Goal: Task Accomplishment & Management: Complete application form

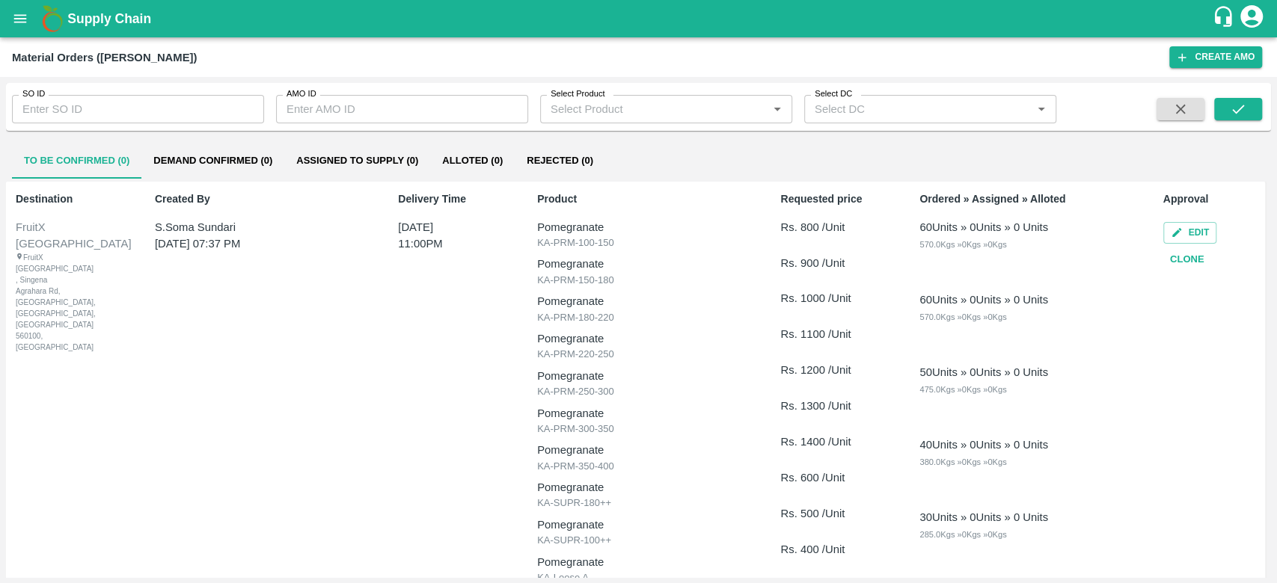
click at [195, 154] on button "Demand Confirmed (0)" at bounding box center [212, 161] width 143 height 36
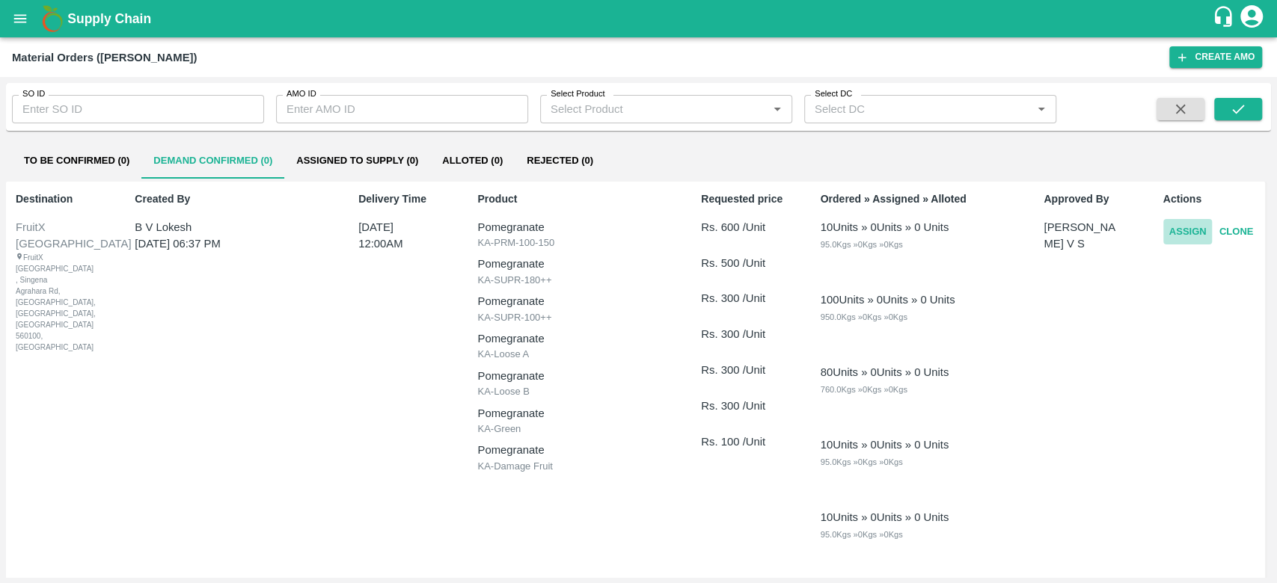
click at [1197, 231] on button "Assign" at bounding box center [1187, 232] width 49 height 26
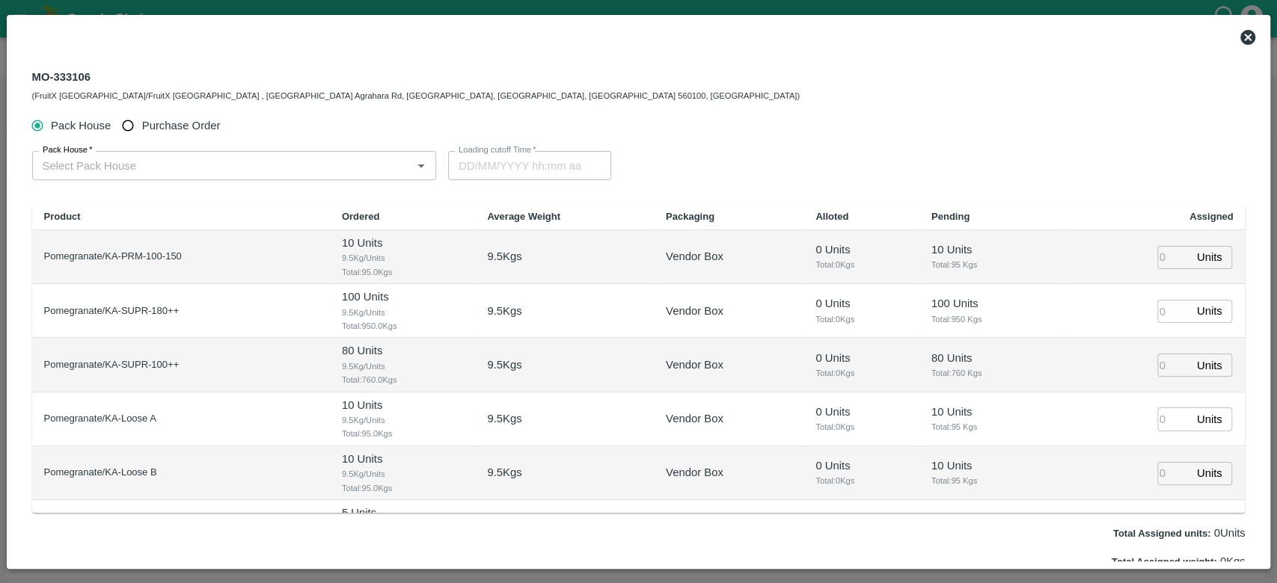
type input "[DATE] 12:00 AM"
drag, startPoint x: 87, startPoint y: 81, endPoint x: 21, endPoint y: 79, distance: 65.8
click at [21, 79] on div "MO-333106 (FruitX [GEOGRAPHIC_DATA]/FruitX [GEOGRAPHIC_DATA] , [GEOGRAPHIC_DATA…" at bounding box center [638, 85] width 1237 height 54
drag, startPoint x: 90, startPoint y: 76, endPoint x: 28, endPoint y: 79, distance: 62.2
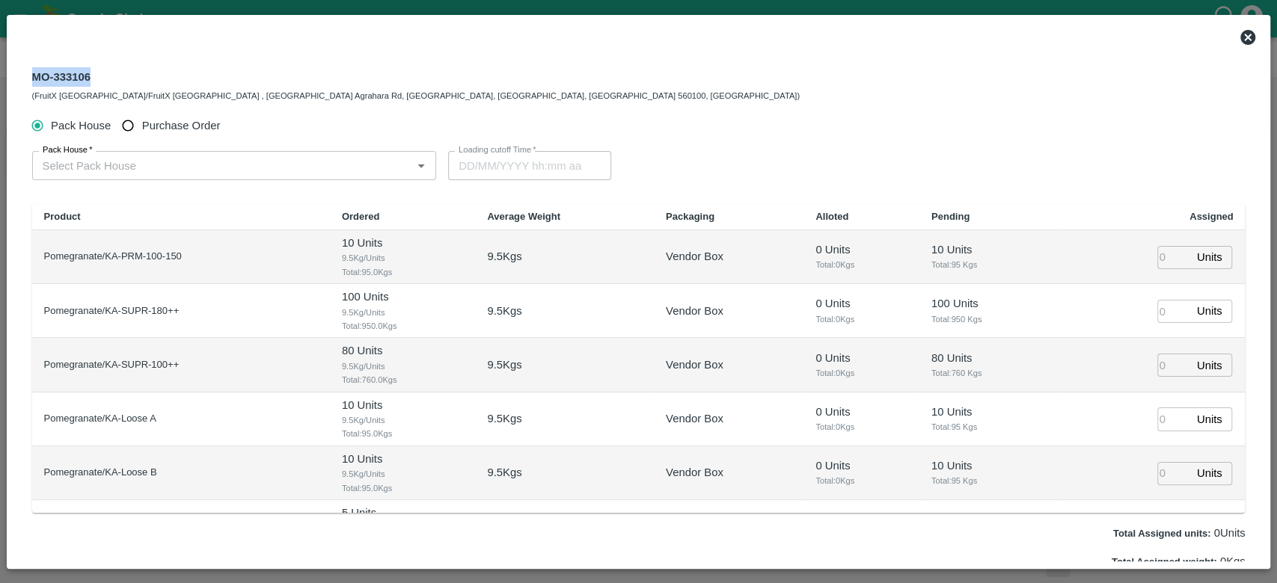
click at [28, 79] on div "MO-333106 (FruitX [GEOGRAPHIC_DATA]/FruitX [GEOGRAPHIC_DATA] , [GEOGRAPHIC_DATA…" at bounding box center [638, 85] width 1237 height 54
copy div "MO-333106"
click at [1247, 33] on icon at bounding box center [1247, 37] width 15 height 15
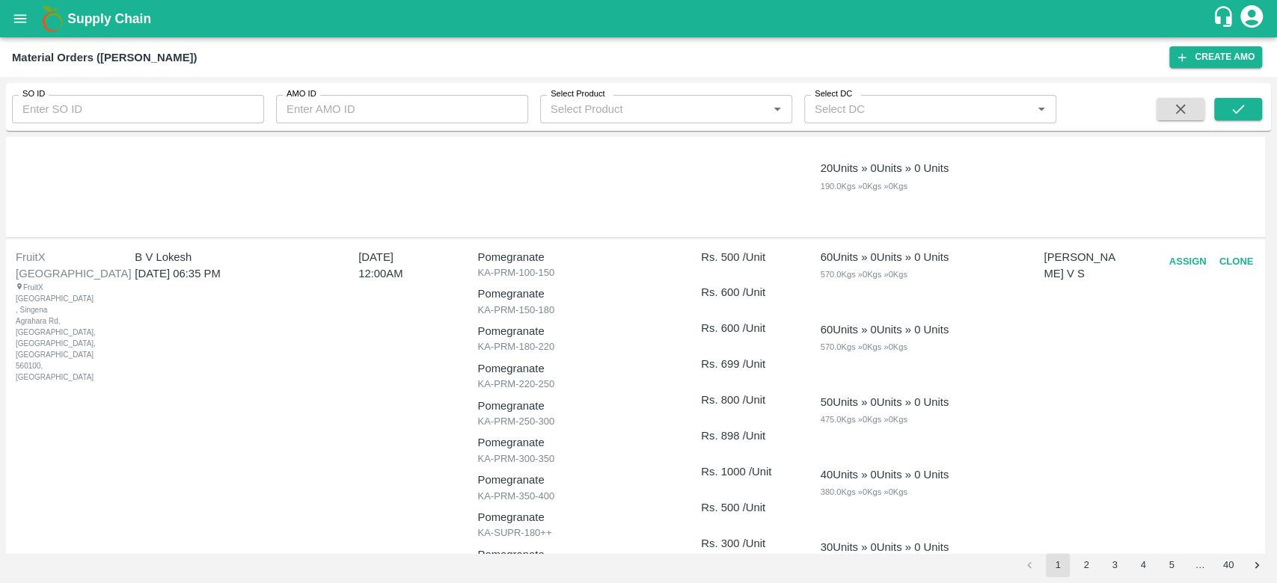
scroll to position [503, 0]
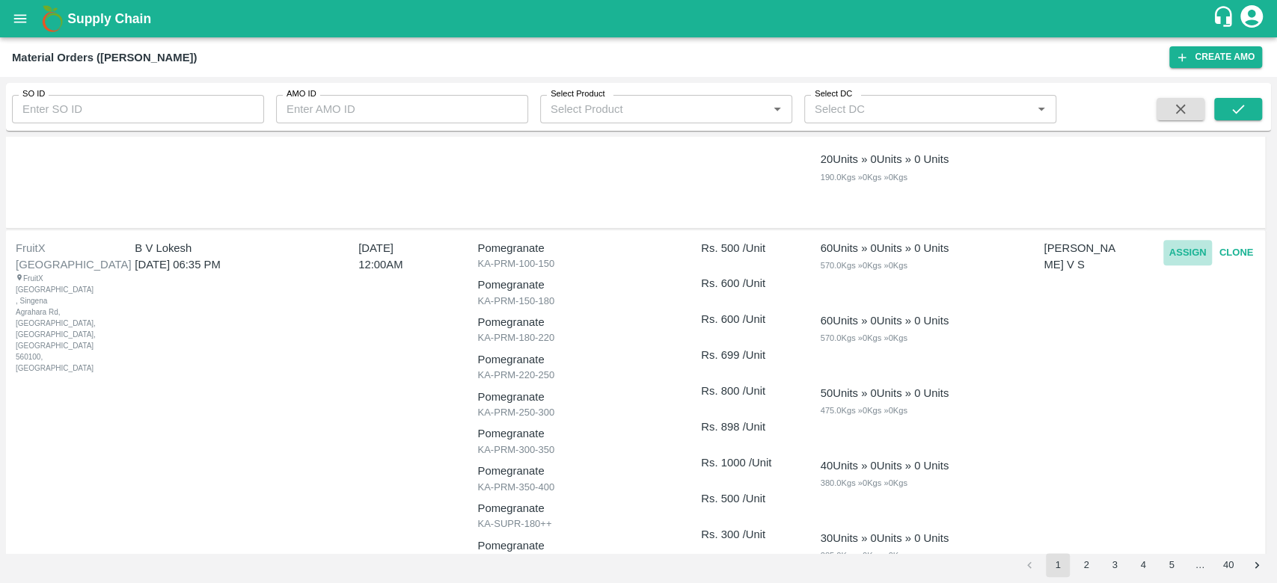
click at [1178, 258] on button "Assign" at bounding box center [1187, 253] width 49 height 26
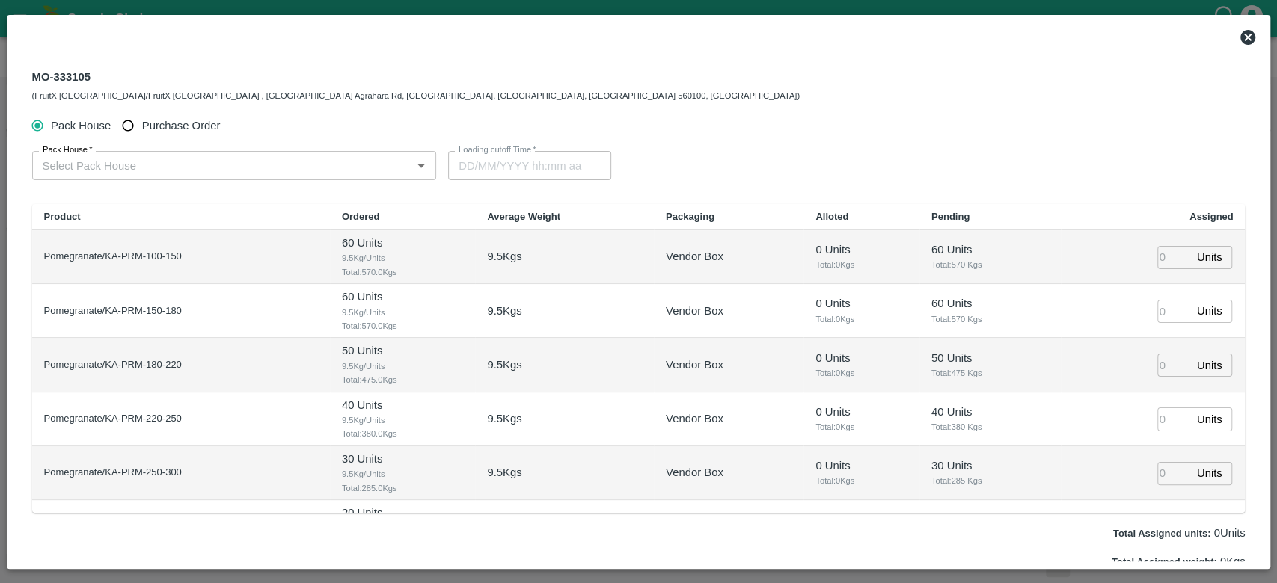
type input "[DATE] 12:00 AM"
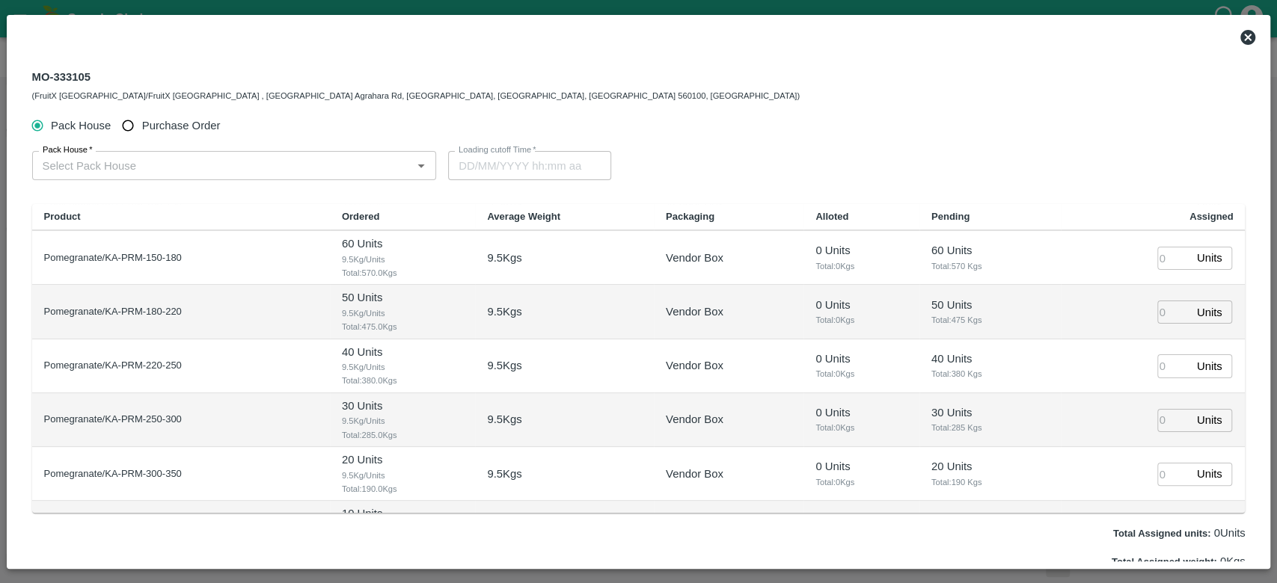
scroll to position [0, 0]
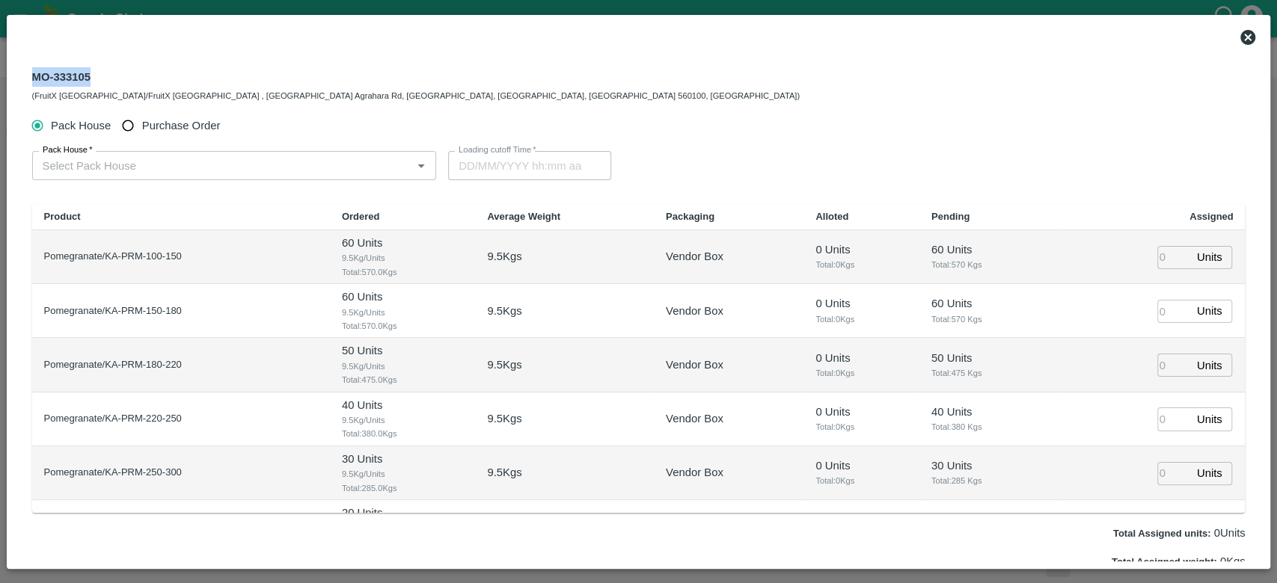
drag, startPoint x: 90, startPoint y: 76, endPoint x: 24, endPoint y: 74, distance: 65.8
click at [24, 74] on div "MO-333105 (FruitX [GEOGRAPHIC_DATA]/FruitX [GEOGRAPHIC_DATA] , [GEOGRAPHIC_DATA…" at bounding box center [638, 85] width 1237 height 54
copy div "MO-333105"
click at [1255, 34] on icon at bounding box center [1248, 37] width 18 height 18
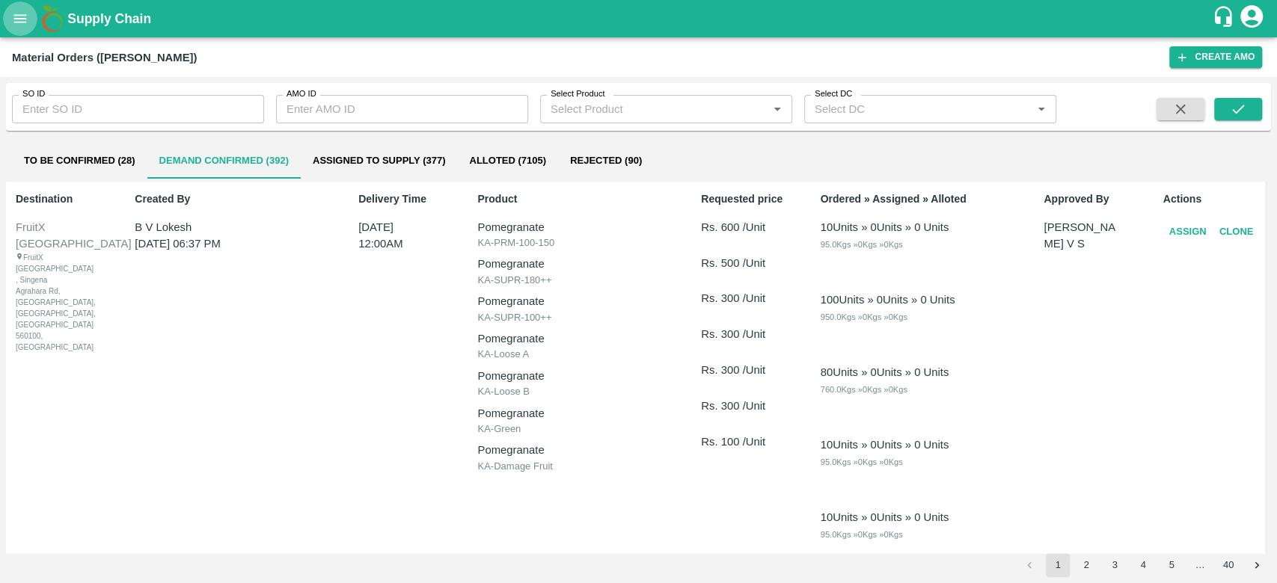
click at [12, 24] on icon "open drawer" at bounding box center [20, 18] width 16 height 16
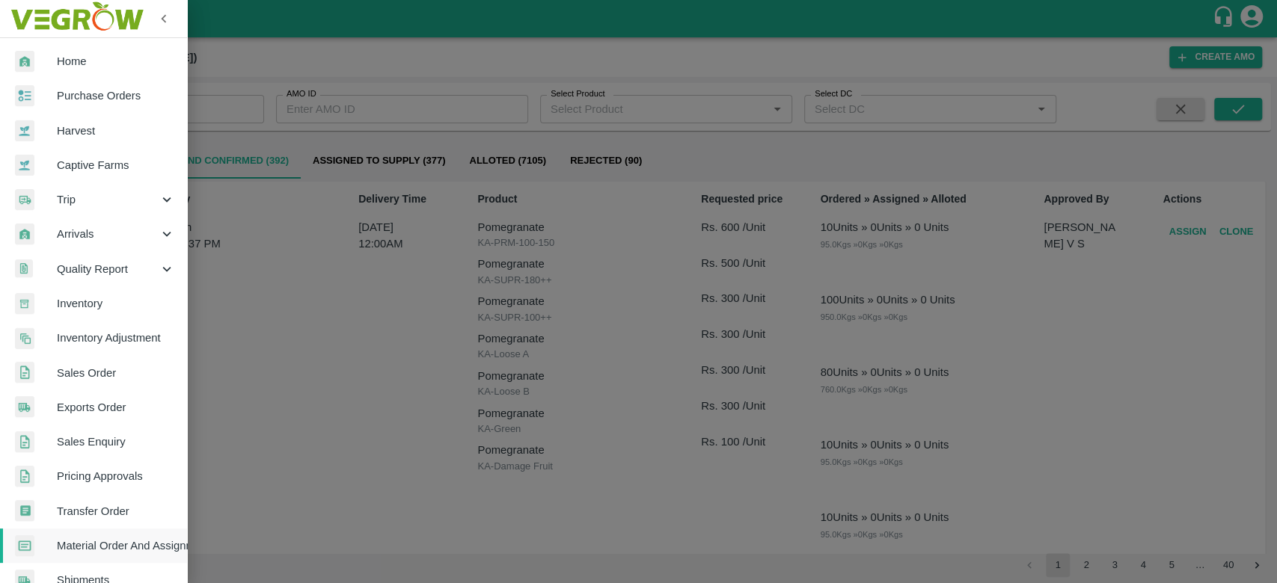
click at [84, 367] on span "Sales Order" at bounding box center [116, 373] width 118 height 16
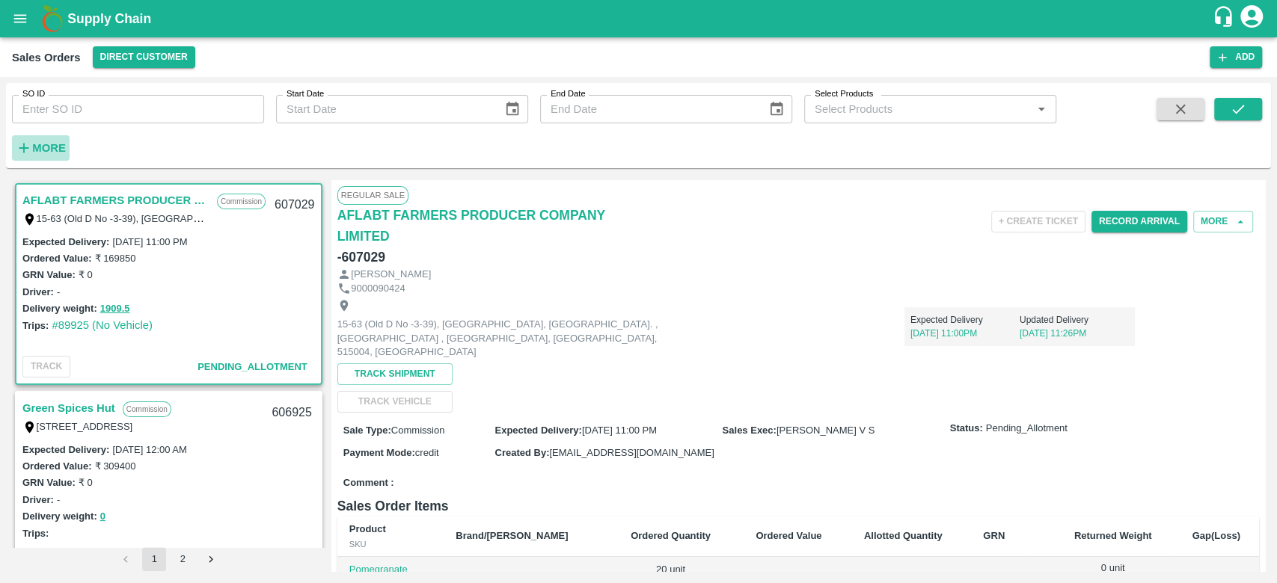
click at [50, 150] on strong "More" at bounding box center [49, 148] width 34 height 12
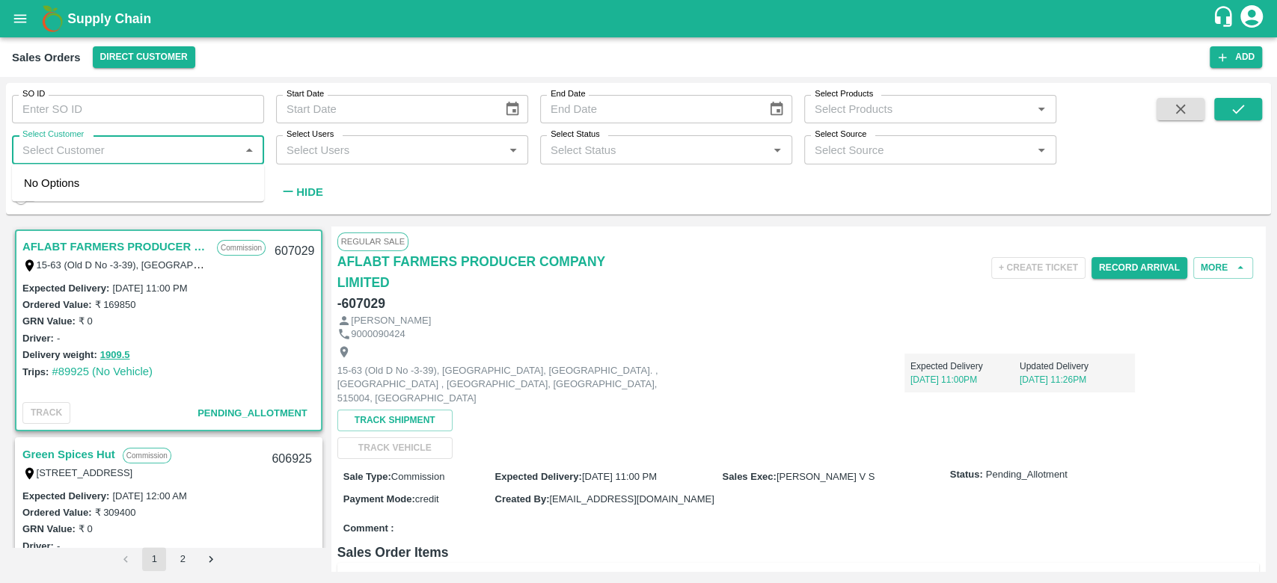
click at [50, 150] on input "Select Customer" at bounding box center [125, 149] width 218 height 19
type input "INIYa"
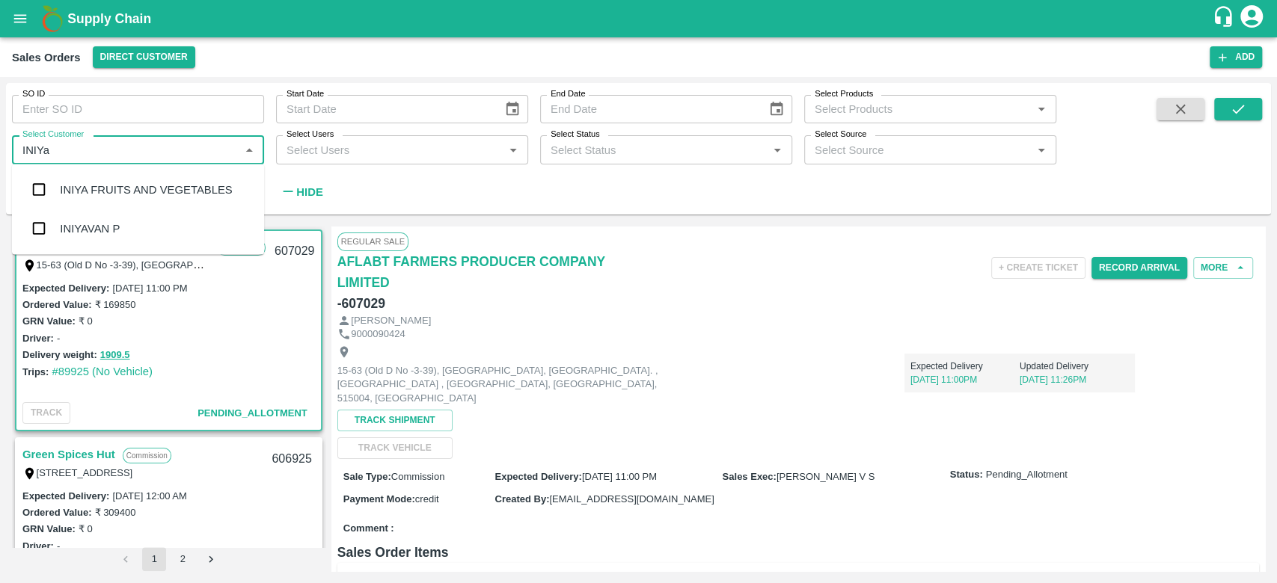
click at [45, 194] on input "checkbox" at bounding box center [39, 190] width 30 height 30
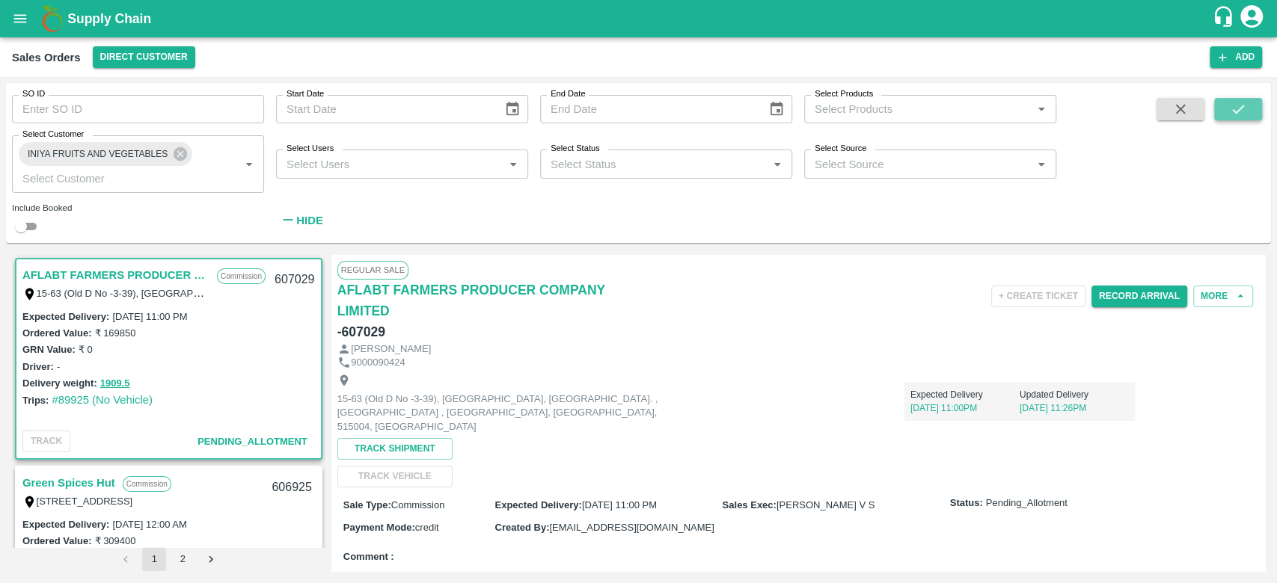
click at [1234, 105] on icon "submit" at bounding box center [1238, 109] width 16 height 16
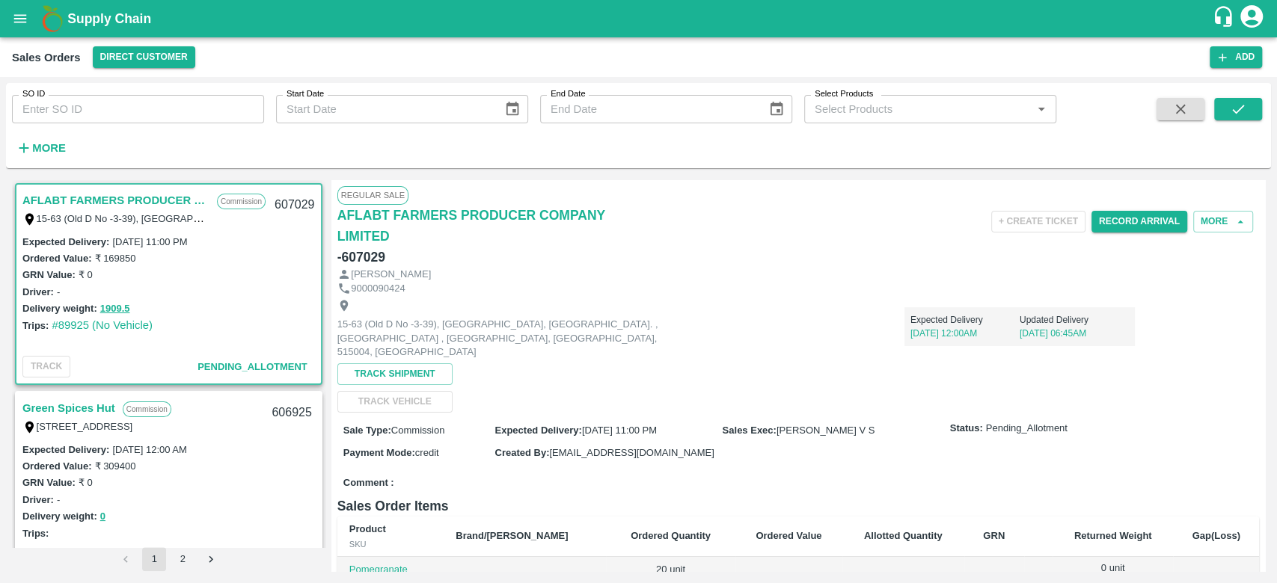
click at [37, 144] on strong "More" at bounding box center [49, 148] width 34 height 12
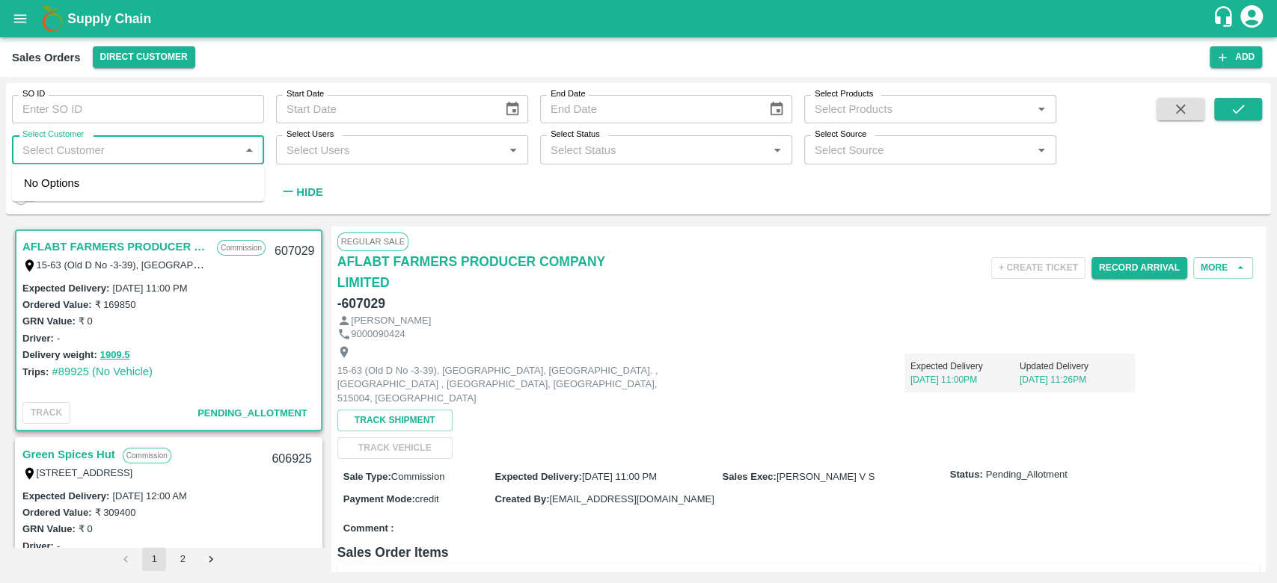
click at [37, 144] on input "Select Customer" at bounding box center [125, 149] width 218 height 19
type input "iniya"
click at [55, 183] on div "INIYA FRUITS AND VEGETABLES" at bounding box center [138, 190] width 252 height 39
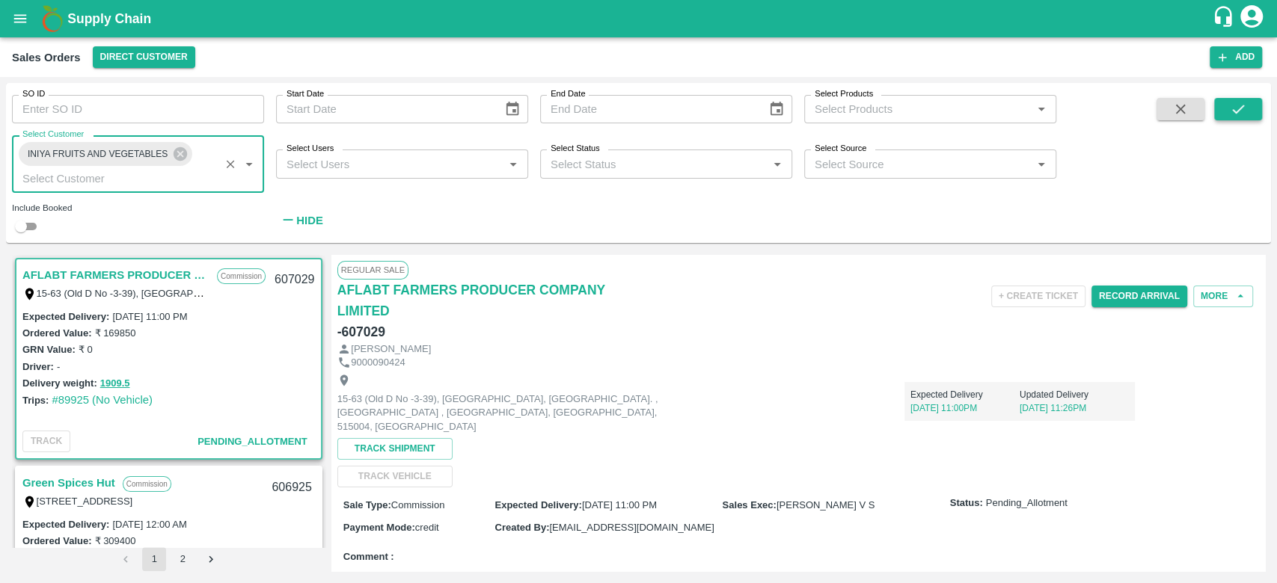
click at [1246, 105] on button "submit" at bounding box center [1238, 109] width 48 height 22
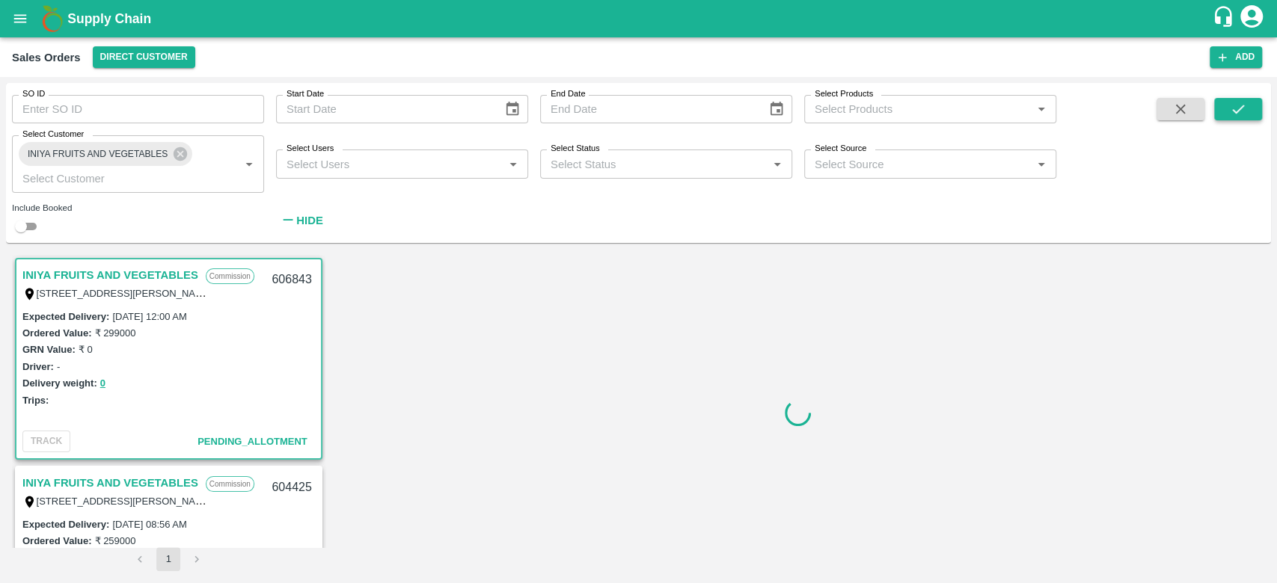
scroll to position [3, 0]
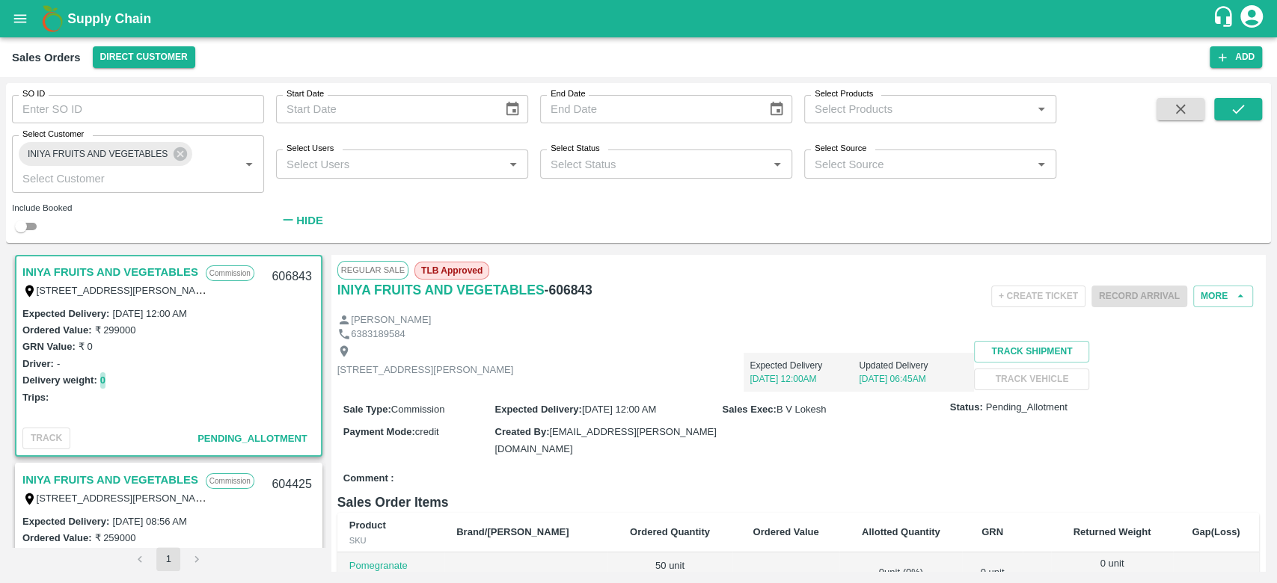
click at [102, 384] on button "0" at bounding box center [102, 380] width 5 height 17
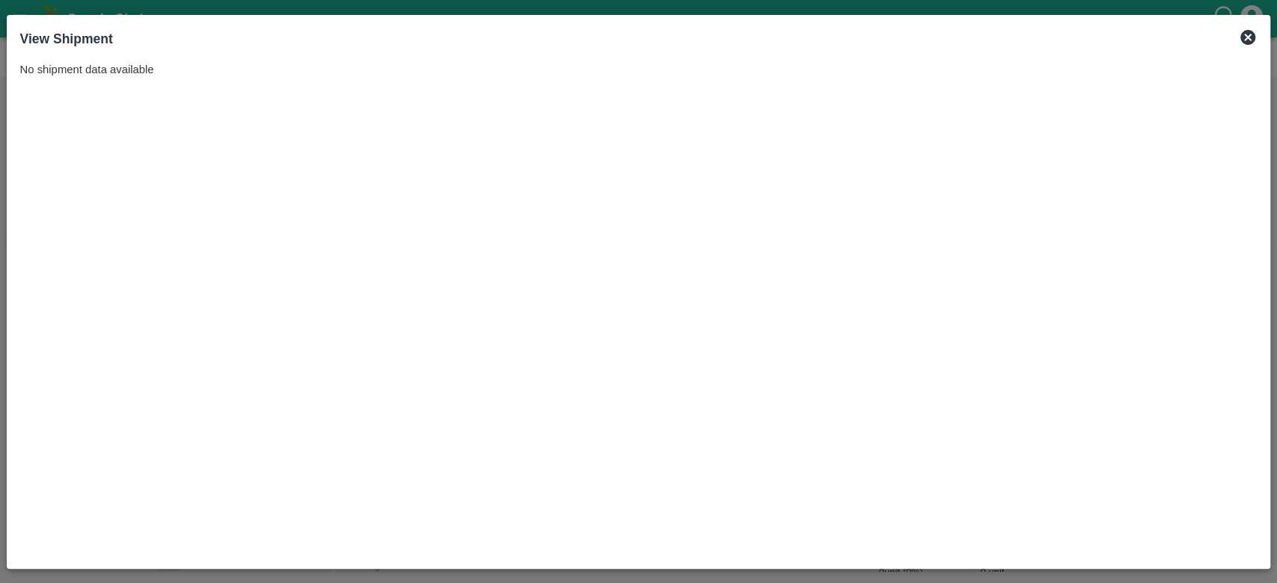
click at [1240, 41] on icon at bounding box center [1248, 37] width 18 height 18
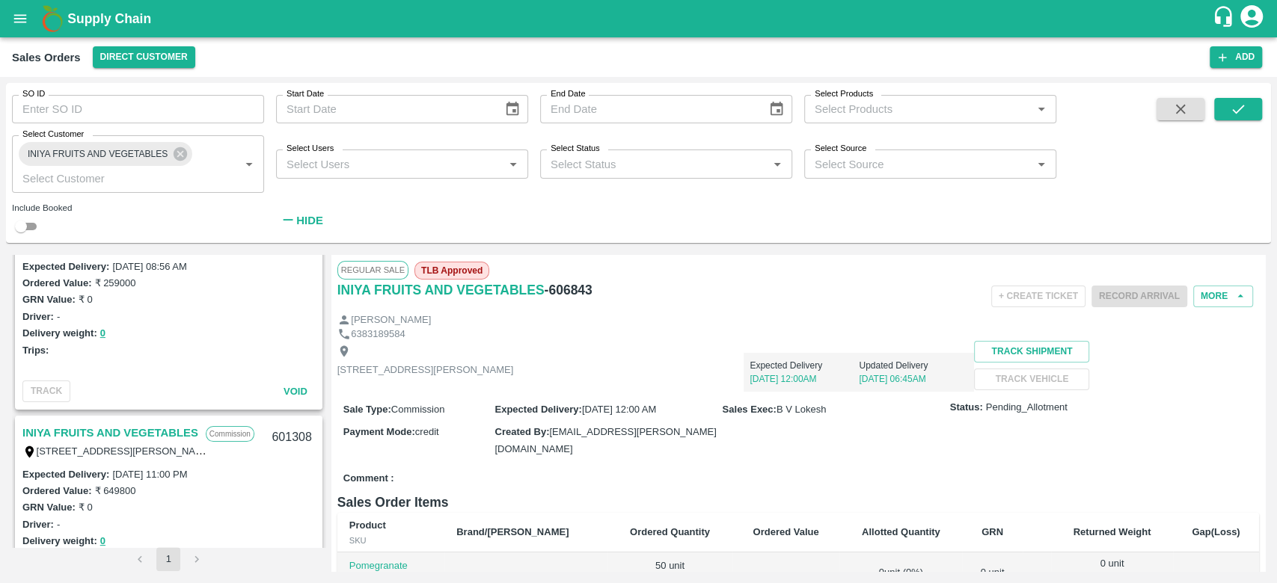
scroll to position [0, 0]
